Goal: Find specific page/section: Find specific page/section

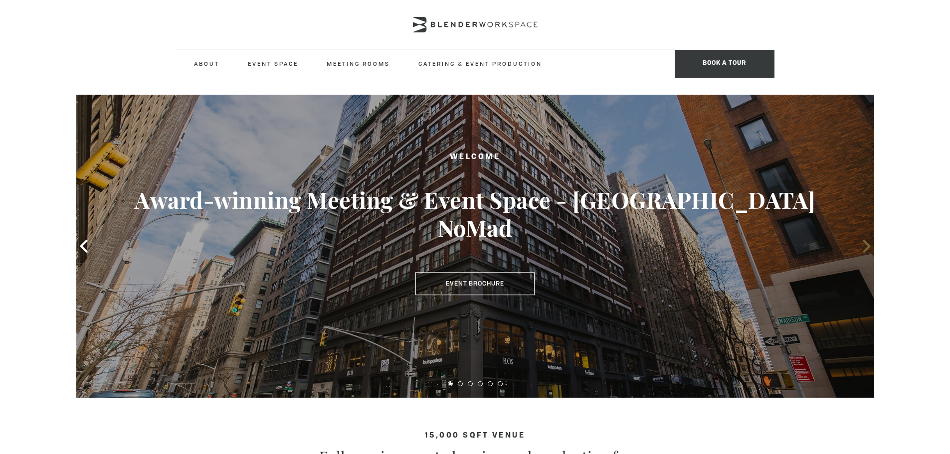
click at [868, 246] on icon at bounding box center [866, 246] width 7 height 13
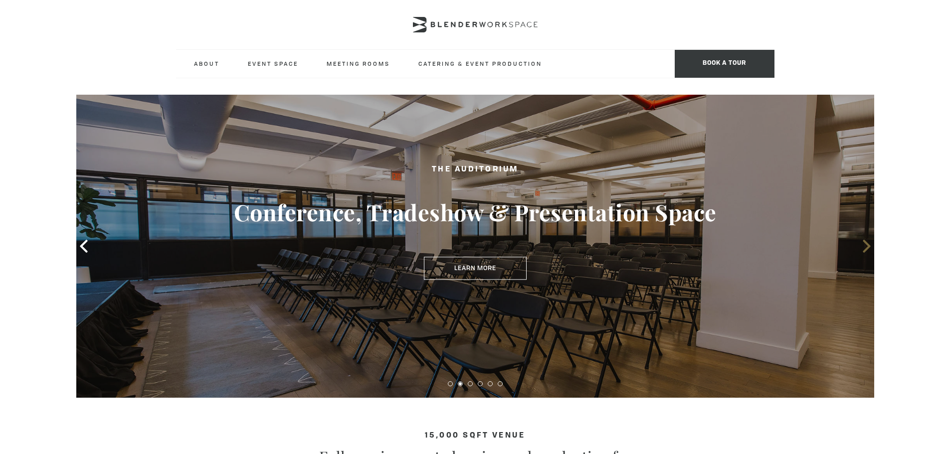
click at [868, 245] on icon at bounding box center [866, 246] width 7 height 13
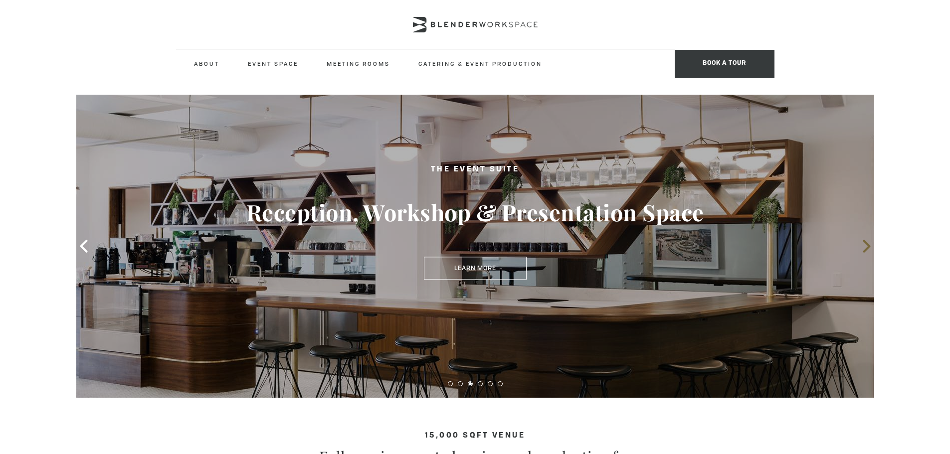
click at [868, 245] on icon at bounding box center [866, 246] width 7 height 13
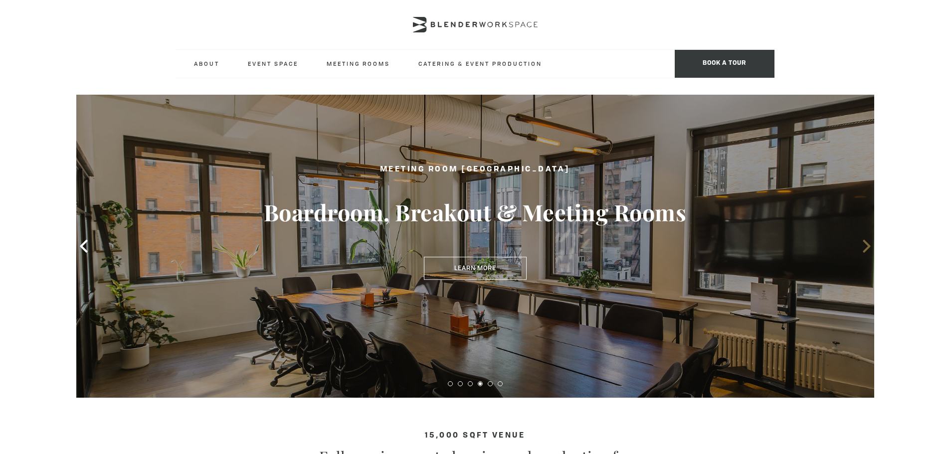
click at [868, 245] on icon at bounding box center [866, 246] width 7 height 13
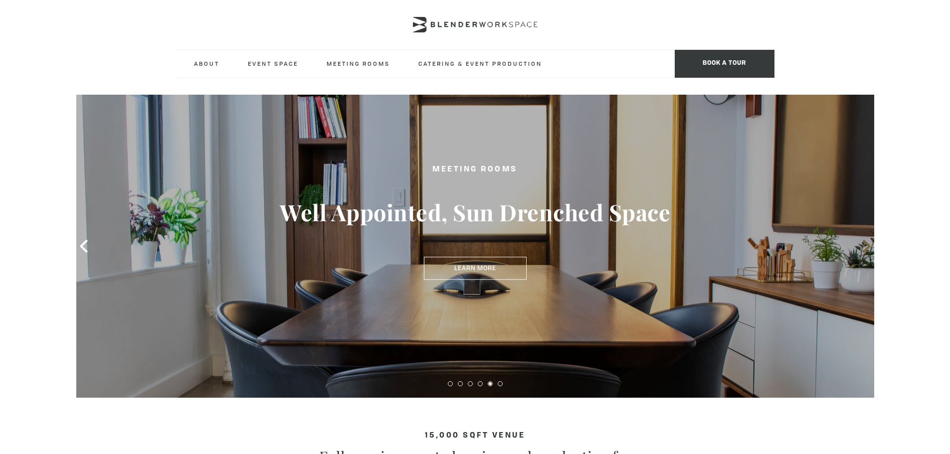
click at [868, 245] on icon at bounding box center [866, 246] width 7 height 13
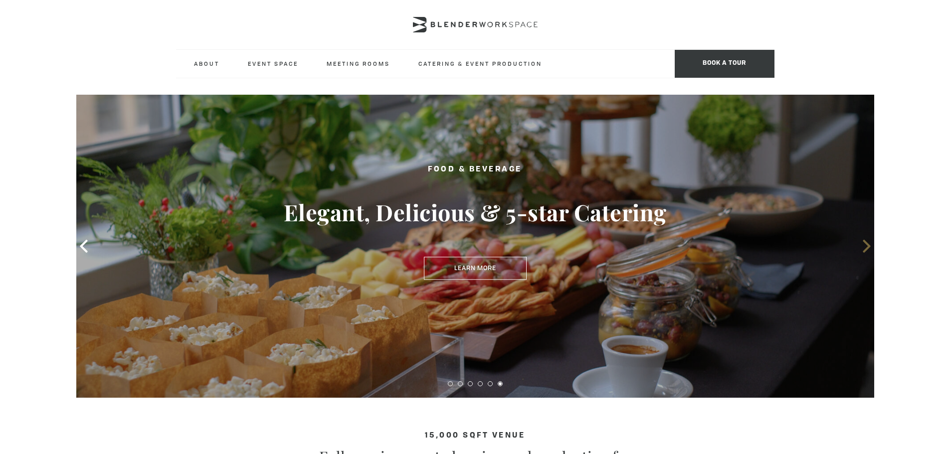
click at [868, 245] on icon at bounding box center [866, 246] width 7 height 13
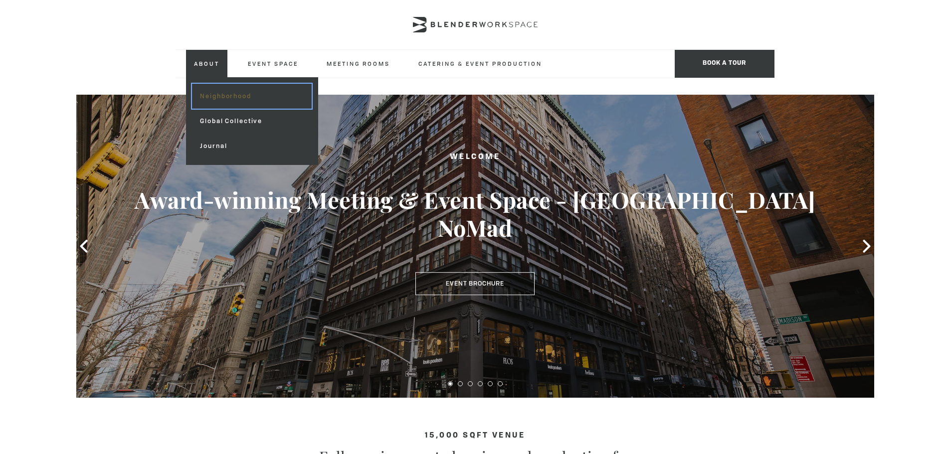
drag, startPoint x: 216, startPoint y: 101, endPoint x: 210, endPoint y: 97, distance: 7.2
click at [216, 101] on link "Neighborhood" at bounding box center [251, 96] width 119 height 25
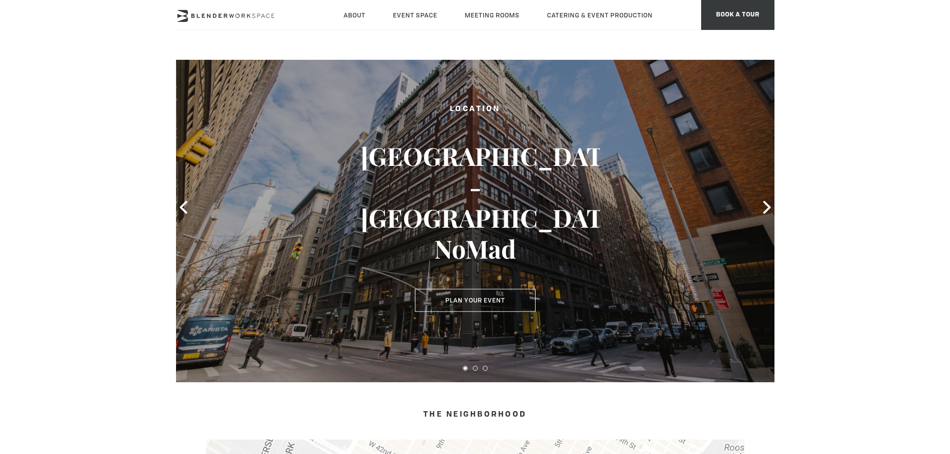
scroll to position [50, 0]
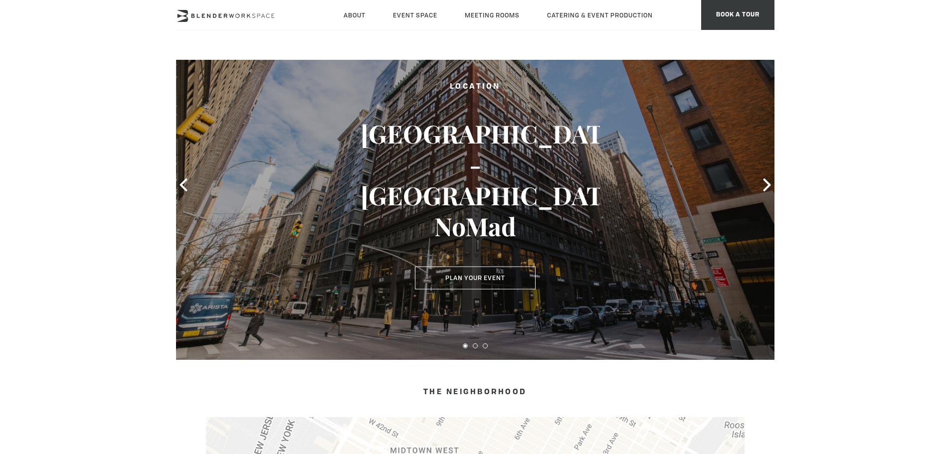
click at [758, 182] on div at bounding box center [475, 185] width 598 height 350
click at [763, 183] on icon at bounding box center [767, 185] width 13 height 13
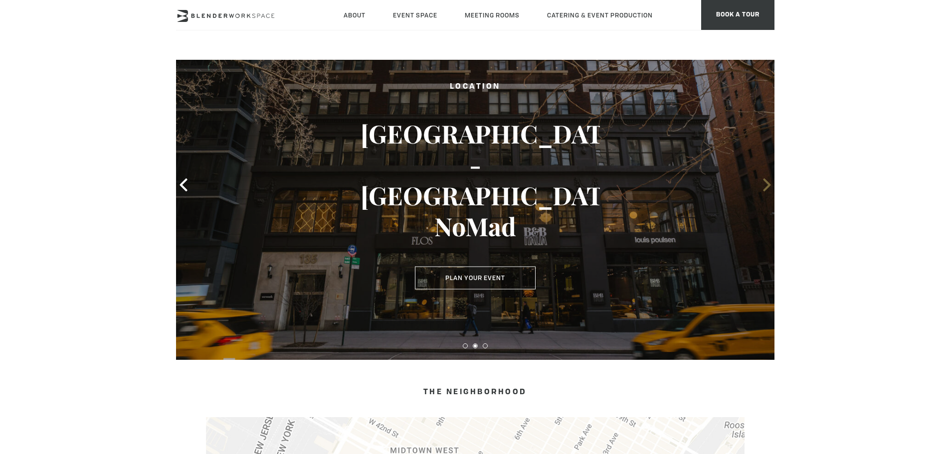
click at [763, 183] on icon at bounding box center [767, 185] width 13 height 13
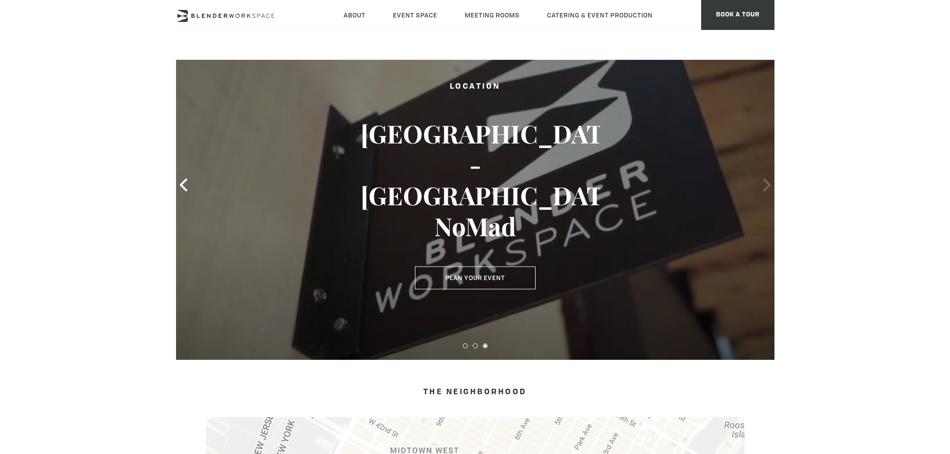
click at [763, 183] on icon at bounding box center [767, 185] width 13 height 13
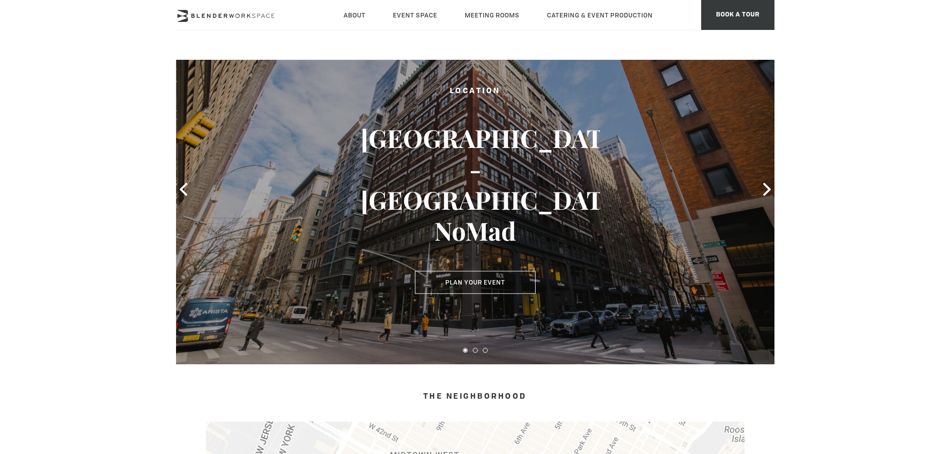
scroll to position [0, 0]
